Goal: Transaction & Acquisition: Purchase product/service

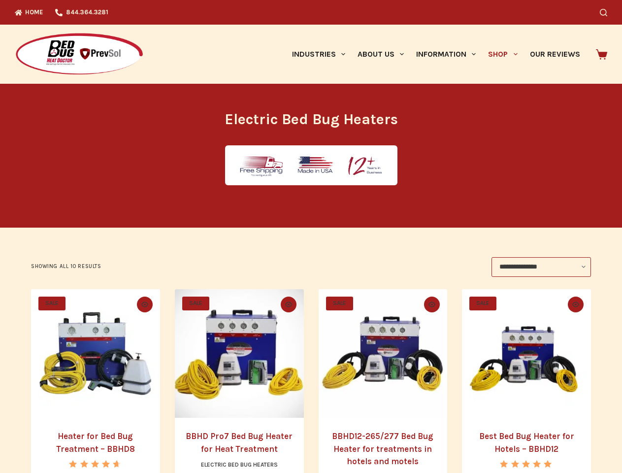
click at [607, 12] on icon "Search" at bounding box center [603, 12] width 7 height 7
click at [322, 54] on link "Industries" at bounding box center [319, 54] width 66 height 59
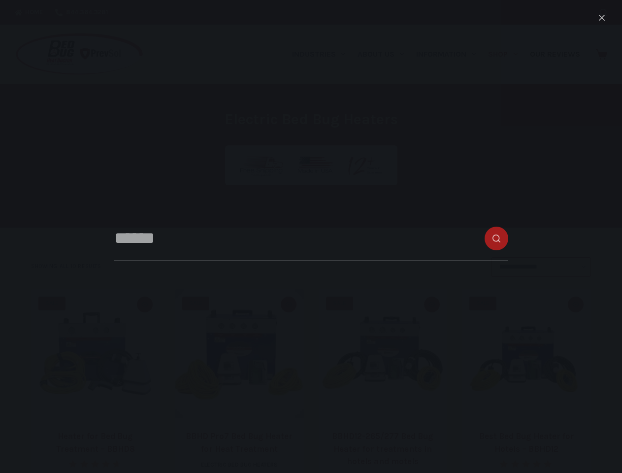
click at [385, 54] on link "About Us" at bounding box center [380, 54] width 59 height 59
click at [450, 54] on link "Information" at bounding box center [446, 54] width 72 height 59
click at [507, 54] on link "Shop" at bounding box center [502, 54] width 41 height 59
click at [143, 304] on icon "Quick view toggle" at bounding box center [144, 303] width 7 height 5
click at [289, 304] on icon "Quick view toggle" at bounding box center [288, 303] width 7 height 5
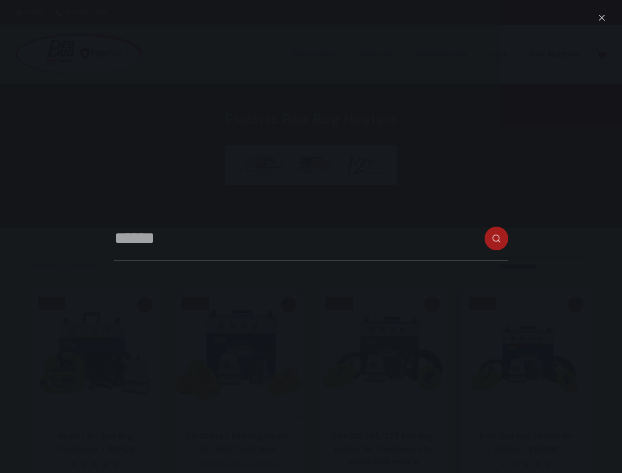
click at [434, 304] on icon "Quick view toggle" at bounding box center [432, 303] width 7 height 5
click at [579, 304] on icon "Quick view toggle" at bounding box center [575, 303] width 7 height 5
